Goal: Navigation & Orientation: Find specific page/section

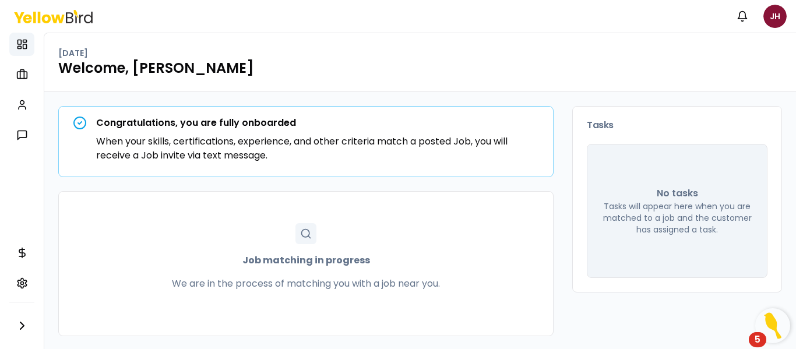
scroll to position [1, 0]
click at [770, 18] on html "Notifications JH Dashboard My jobs My profile Messages Refer & earn Settings [D…" at bounding box center [398, 174] width 796 height 349
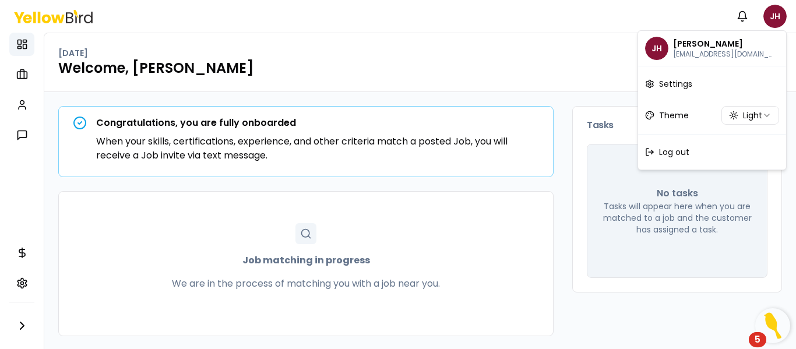
click at [502, 99] on html "Notifications JH Dashboard My jobs My profile Messages Refer & earn Settings Th…" at bounding box center [398, 174] width 796 height 349
